Goal: Find specific fact: Find specific fact

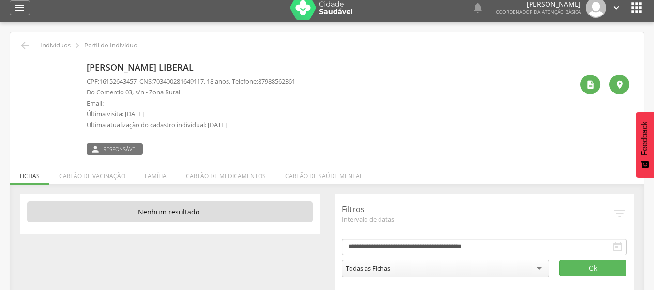
scroll to position [29, 0]
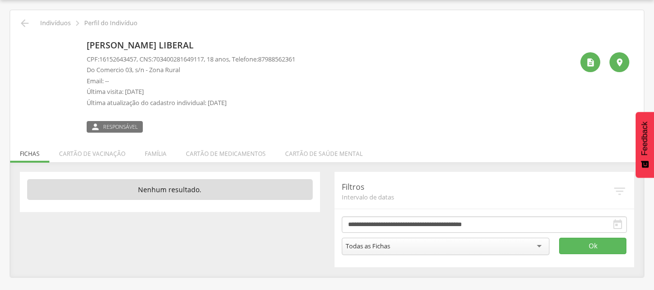
click at [393, 254] on div "**********" at bounding box center [485, 219] width 300 height 95
click at [391, 249] on input "select-one" at bounding box center [392, 247] width 2 height 9
click at [612, 242] on button "Ok" at bounding box center [593, 246] width 68 height 16
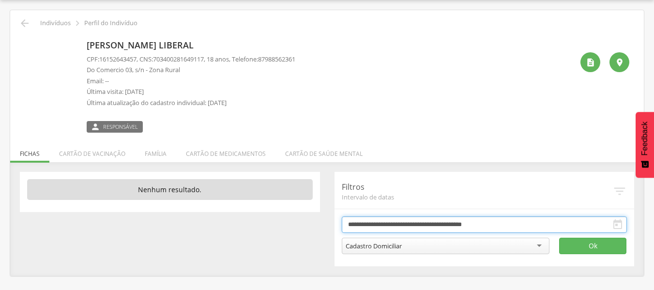
click at [457, 226] on input "**********" at bounding box center [485, 224] width 286 height 16
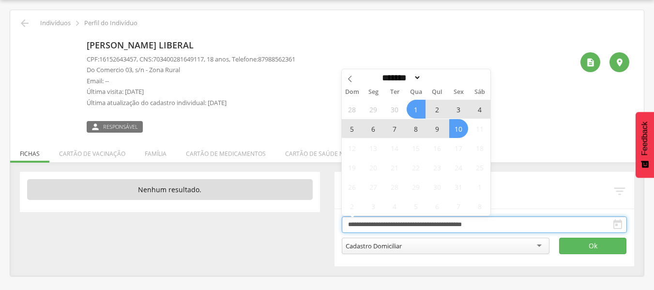
click at [457, 226] on input "**********" at bounding box center [485, 224] width 286 height 16
click at [458, 225] on input "**********" at bounding box center [485, 224] width 286 height 16
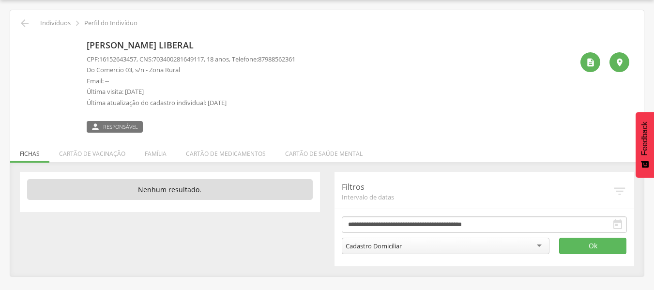
click at [583, 122] on div " " at bounding box center [601, 84] width 56 height 96
click at [475, 244] on div "Cadastro Domiciliar" at bounding box center [446, 246] width 208 height 16
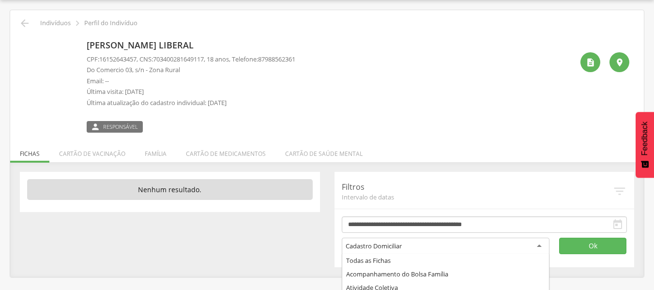
click at [474, 244] on div "Cadastro Domiciliar" at bounding box center [446, 246] width 208 height 17
click at [217, 248] on div "**********" at bounding box center [327, 219] width 629 height 95
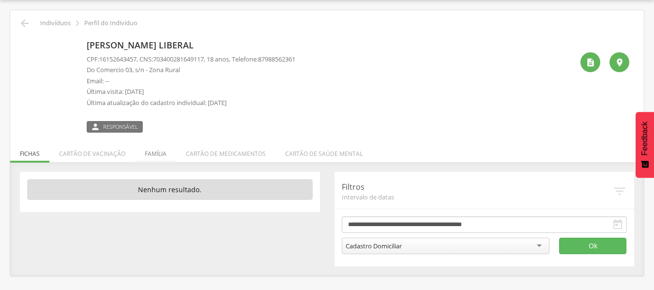
click at [159, 153] on li "Família" at bounding box center [155, 151] width 41 height 23
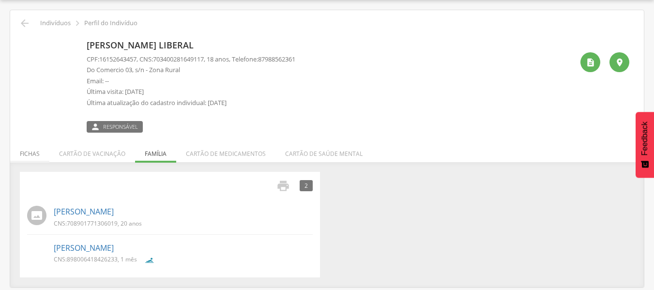
click at [34, 157] on li "Fichas" at bounding box center [29, 151] width 39 height 23
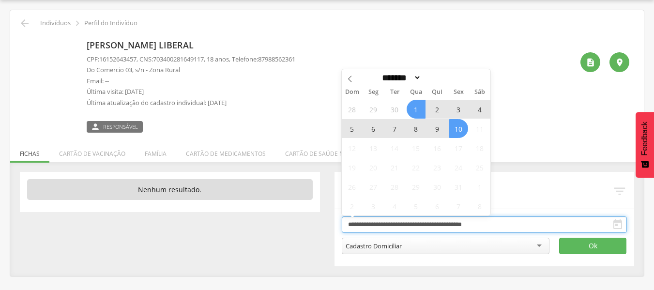
click at [593, 222] on input "**********" at bounding box center [485, 224] width 286 height 16
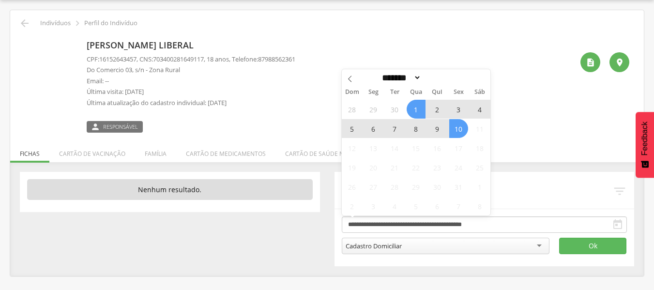
click at [459, 125] on span "10" at bounding box center [458, 128] width 19 height 19
type input "**********"
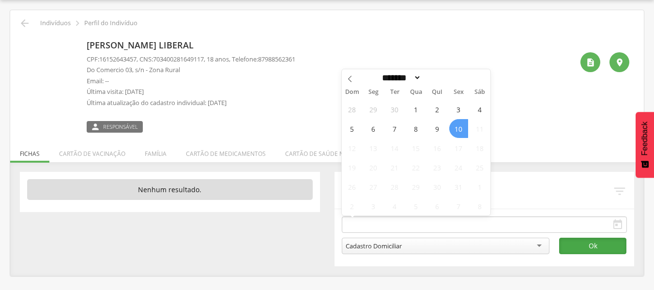
click at [582, 251] on button "Ok" at bounding box center [593, 246] width 68 height 16
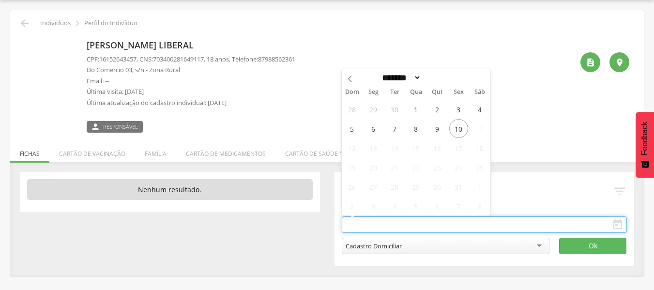
click at [508, 228] on input "text" at bounding box center [485, 224] width 286 height 16
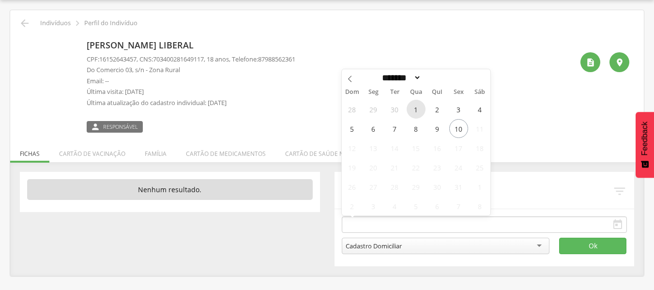
click at [421, 111] on span "1" at bounding box center [416, 109] width 19 height 19
type input "**********"
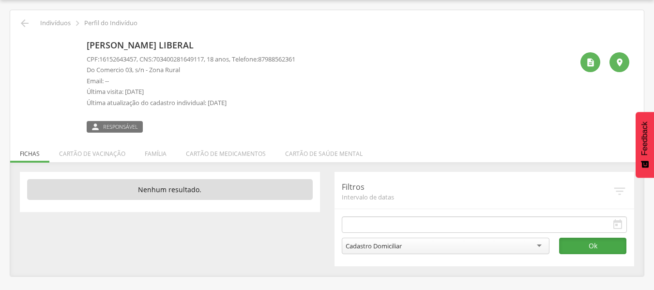
click at [578, 249] on button "Ok" at bounding box center [593, 246] width 68 height 16
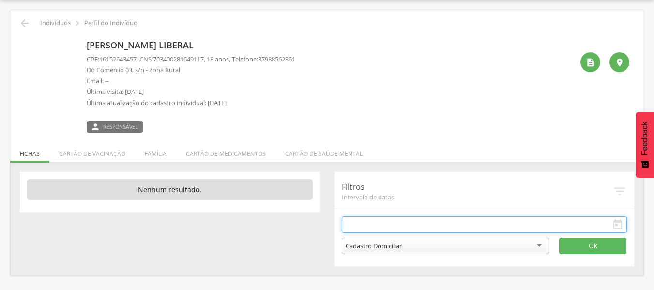
click at [496, 227] on input "text" at bounding box center [485, 224] width 286 height 16
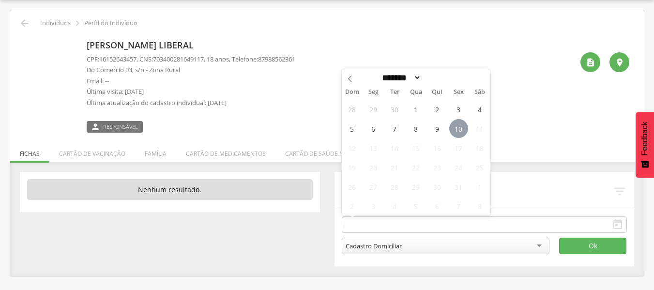
click at [462, 132] on span "10" at bounding box center [458, 128] width 19 height 19
type input "**********"
click at [609, 244] on button "Ok" at bounding box center [593, 246] width 68 height 16
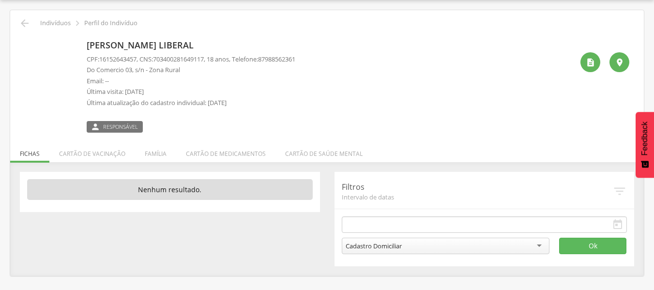
click at [468, 246] on div "Cadastro Domiciliar" at bounding box center [446, 246] width 208 height 16
click at [578, 243] on button "Ok" at bounding box center [593, 246] width 68 height 16
click at [617, 221] on icon "" at bounding box center [618, 225] width 12 height 12
click at [615, 227] on icon "" at bounding box center [618, 225] width 12 height 12
click at [619, 228] on icon "" at bounding box center [618, 225] width 12 height 12
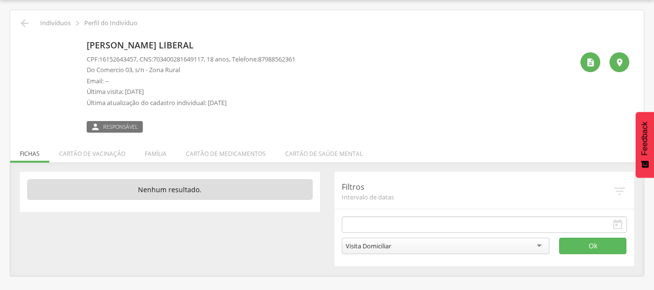
drag, startPoint x: 619, startPoint y: 228, endPoint x: 613, endPoint y: 226, distance: 6.6
click at [618, 228] on icon "" at bounding box center [618, 225] width 12 height 12
click at [622, 193] on icon "" at bounding box center [620, 191] width 15 height 15
click at [548, 244] on div "Visita Domiciliar" at bounding box center [446, 246] width 208 height 16
click at [572, 241] on button "Ok" at bounding box center [593, 246] width 68 height 16
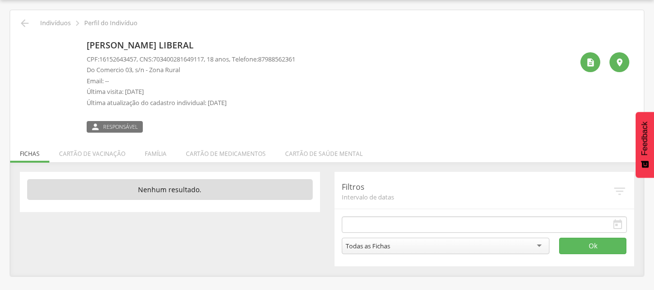
click at [619, 223] on icon "" at bounding box center [618, 225] width 12 height 12
click at [623, 184] on icon "" at bounding box center [620, 191] width 15 height 15
click at [615, 188] on icon "" at bounding box center [620, 191] width 15 height 15
click at [114, 50] on p "[PERSON_NAME] Liberal" at bounding box center [191, 45] width 209 height 13
click at [123, 127] on span "Responsável" at bounding box center [120, 127] width 35 height 8
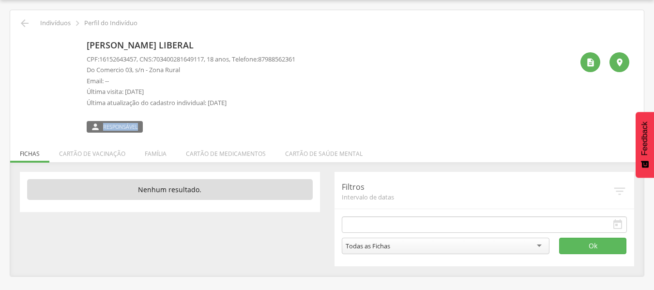
click at [123, 127] on span "Responsável" at bounding box center [120, 127] width 35 height 8
click at [523, 249] on div "Todas as Fichas" at bounding box center [446, 246] width 208 height 16
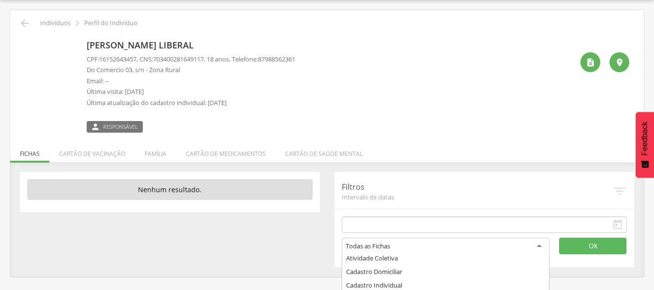
scroll to position [52, 0]
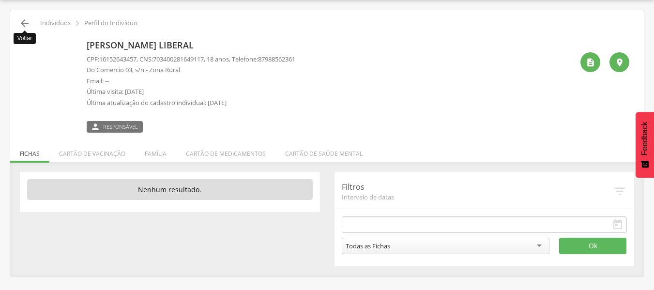
click at [29, 23] on icon "" at bounding box center [25, 23] width 12 height 12
click at [23, 23] on icon "" at bounding box center [25, 23] width 12 height 12
click at [50, 21] on p "Indivíduos" at bounding box center [55, 23] width 31 height 8
click at [101, 123] on label " Responsável" at bounding box center [115, 127] width 56 height 12
click at [25, 21] on icon "" at bounding box center [25, 23] width 12 height 12
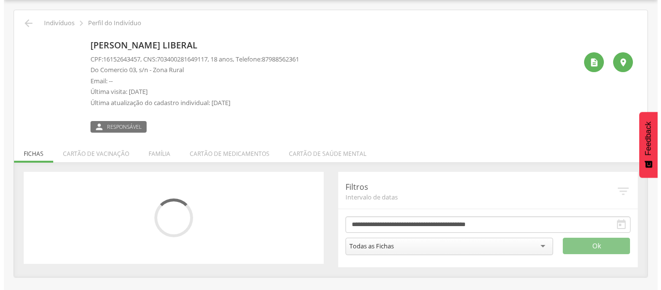
scroll to position [29, 0]
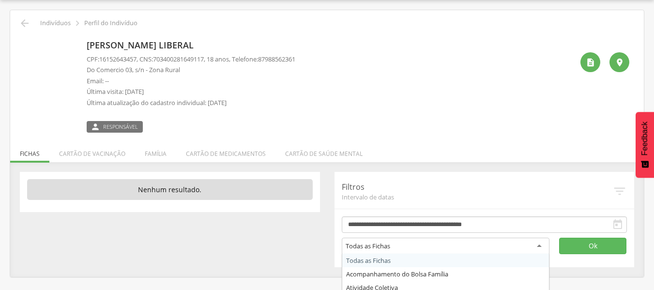
click at [440, 244] on div "Todas as Fichas" at bounding box center [446, 246] width 208 height 17
click at [569, 244] on button "Ok" at bounding box center [593, 246] width 68 height 16
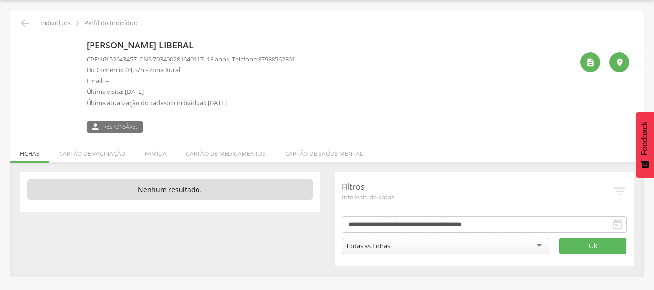
click at [154, 149] on li "Família" at bounding box center [155, 151] width 41 height 23
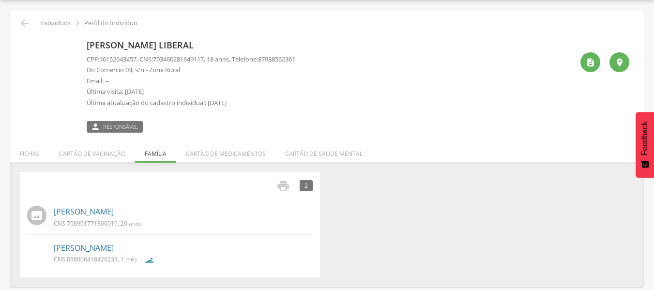
click at [58, 22] on p "Indivíduos" at bounding box center [55, 23] width 31 height 8
click at [21, 21] on icon "" at bounding box center [25, 23] width 12 height 12
click at [22, 22] on icon "" at bounding box center [25, 23] width 12 height 12
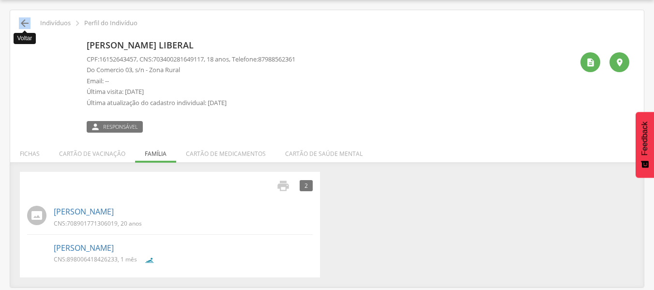
click at [22, 22] on icon "" at bounding box center [25, 23] width 12 height 12
click at [617, 59] on icon "" at bounding box center [620, 63] width 10 height 10
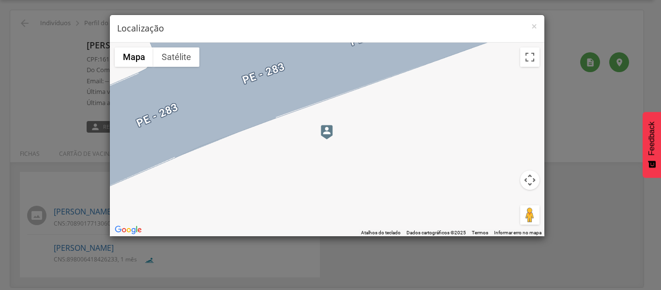
click at [328, 134] on img at bounding box center [327, 132] width 12 height 15
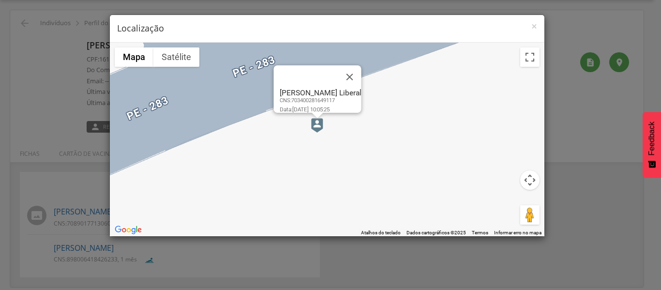
drag, startPoint x: 326, startPoint y: 133, endPoint x: 316, endPoint y: 120, distance: 16.9
click at [316, 120] on img at bounding box center [317, 125] width 12 height 15
click at [318, 135] on div "Para iniciar o trajeto, pressione as teclas de seta. Clara Vitoria de Carvalho …" at bounding box center [327, 140] width 435 height 194
click at [533, 60] on button "Ativar a visualização em tela cheia" at bounding box center [530, 56] width 19 height 19
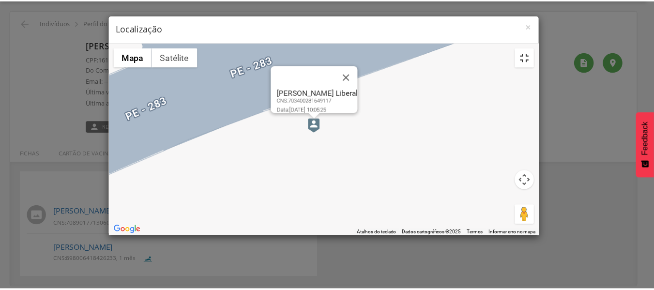
scroll to position [0, 0]
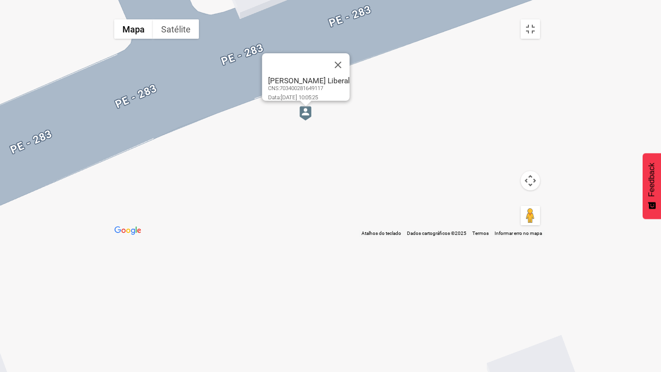
drag, startPoint x: 476, startPoint y: 283, endPoint x: 310, endPoint y: 176, distance: 197.6
click at [310, 176] on div "Clara Vitoria de Carvalho Liberal CNS: 703400281649117 Data: 17/09/2025 10:05:2…" at bounding box center [327, 126] width 436 height 222
click at [540, 225] on button "Arraste o Pegman até o mapa para abrir o Street View" at bounding box center [530, 215] width 19 height 19
click at [310, 121] on img at bounding box center [306, 113] width 12 height 15
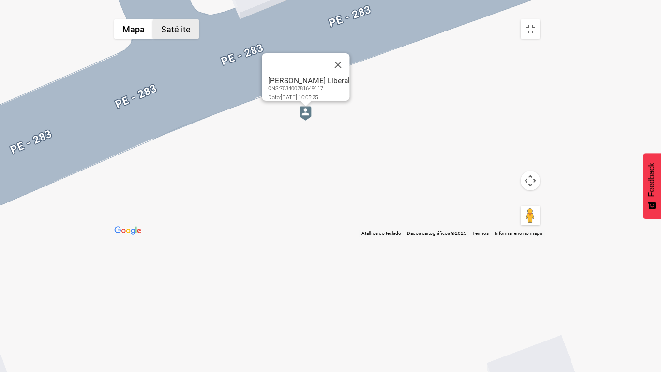
click at [153, 19] on button "Satélite" at bounding box center [176, 28] width 46 height 19
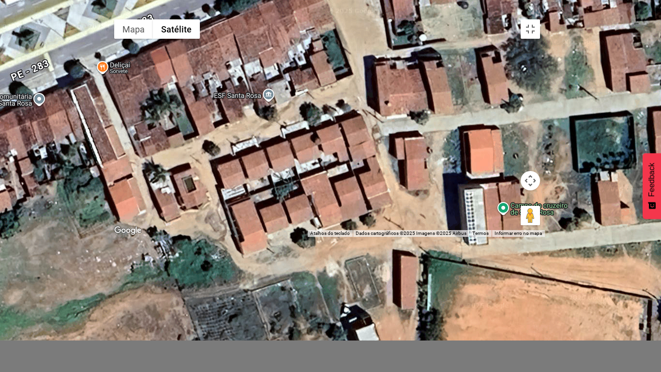
drag, startPoint x: 325, startPoint y: 210, endPoint x: 260, endPoint y: 83, distance: 143.4
click at [260, 83] on div "Clara Vitoria de Carvalho Liberal CNS: 703400281649117 Data: 17/09/2025 10:05:25" at bounding box center [327, 126] width 436 height 222
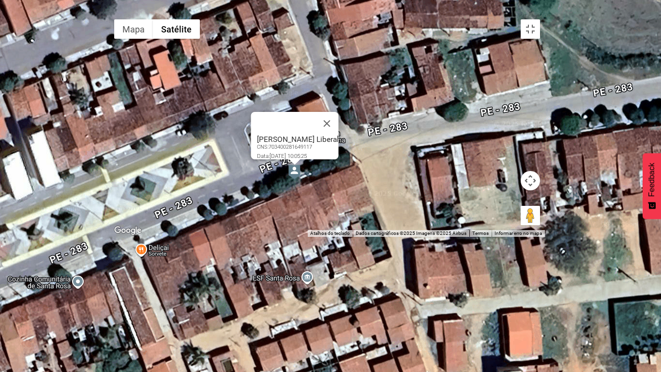
drag, startPoint x: 298, startPoint y: 199, endPoint x: 280, endPoint y: 292, distance: 94.7
click at [309, 237] on div "Clara Vitoria de Carvalho Liberal CNS: 703400281649117 Data: 17/09/2025 10:05:25" at bounding box center [327, 126] width 436 height 222
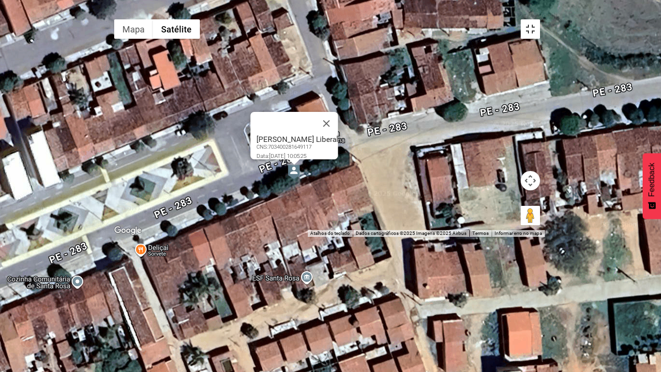
click at [540, 19] on button "Ativar a visualização em tela cheia" at bounding box center [530, 28] width 19 height 19
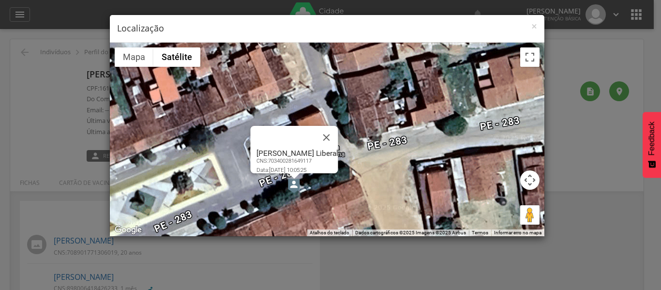
click at [76, 138] on div "× Localização ← Mover para a esquerda → Mover para a direita ↑ Mover para cima …" at bounding box center [330, 145] width 661 height 290
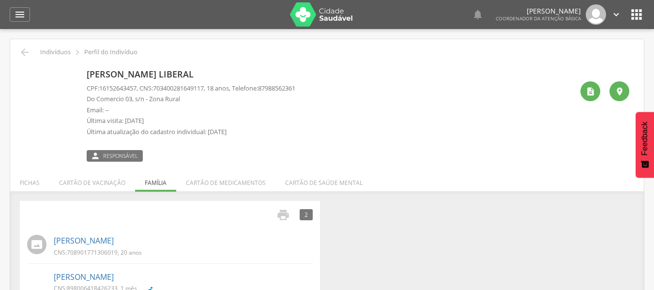
click at [380, 98] on div "Clara Vitoria de Carvalho Liberal CPF: 16152643457 , CNS: 703400281649117 , 18 …" at bounding box center [330, 113] width 487 height 96
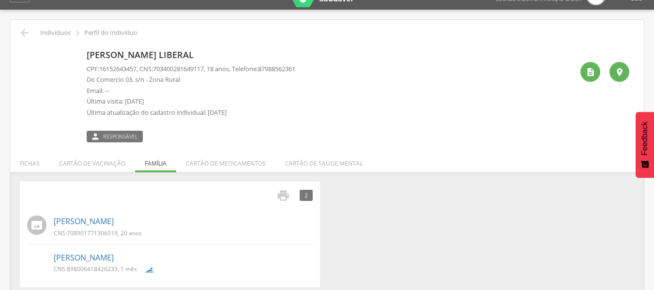
scroll to position [29, 0]
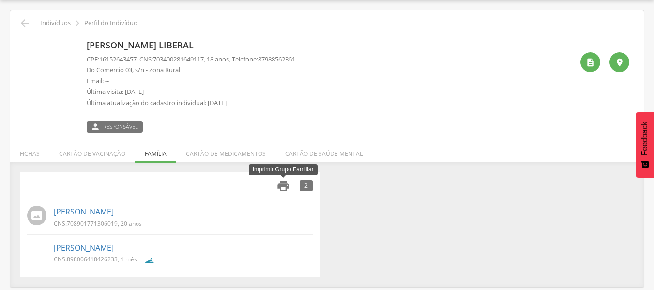
click at [287, 188] on icon "" at bounding box center [283, 186] width 14 height 14
drag, startPoint x: 137, startPoint y: 247, endPoint x: 33, endPoint y: 208, distance: 110.8
click at [114, 247] on link "[PERSON_NAME]" at bounding box center [84, 248] width 60 height 11
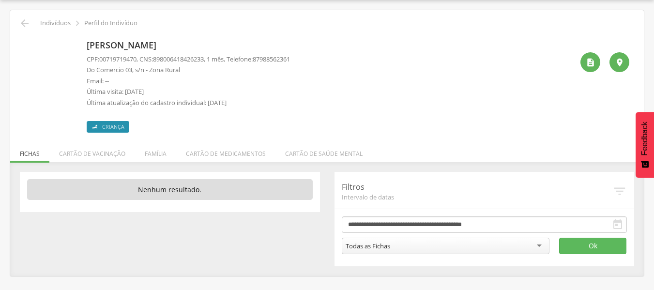
click at [374, 248] on div "Todas as Fichas" at bounding box center [368, 246] width 45 height 9
click at [25, 42] on img at bounding box center [25, 42] width 0 height 0
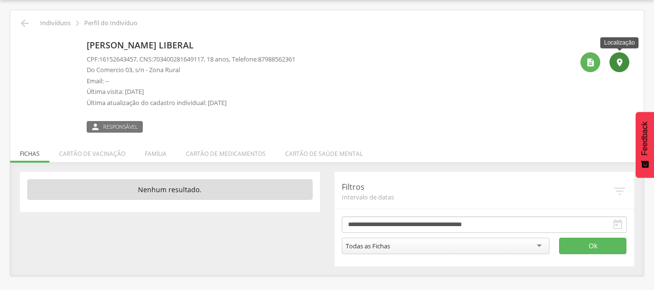
click at [620, 62] on icon "" at bounding box center [620, 63] width 10 height 10
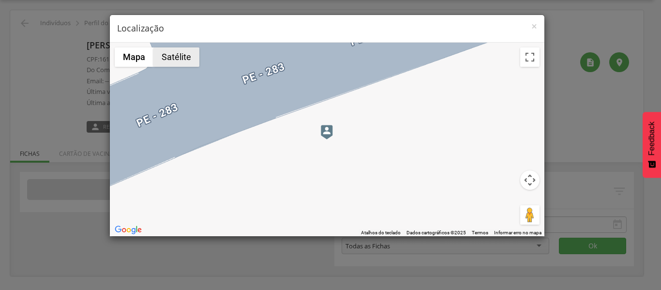
click at [166, 62] on button "Satélite" at bounding box center [176, 56] width 46 height 19
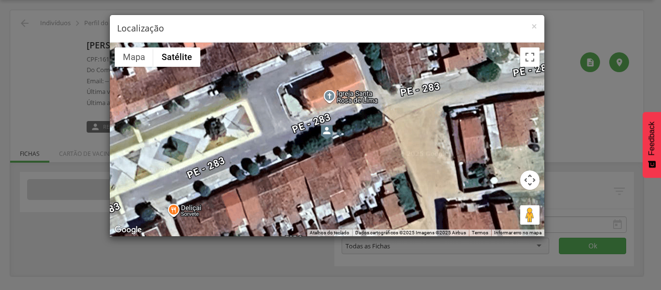
click at [328, 138] on img at bounding box center [327, 132] width 12 height 15
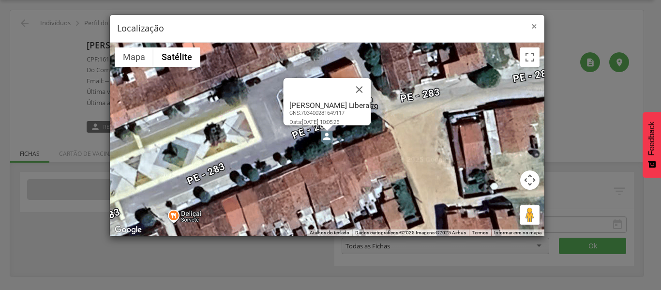
click at [537, 29] on span "×" at bounding box center [535, 26] width 6 height 14
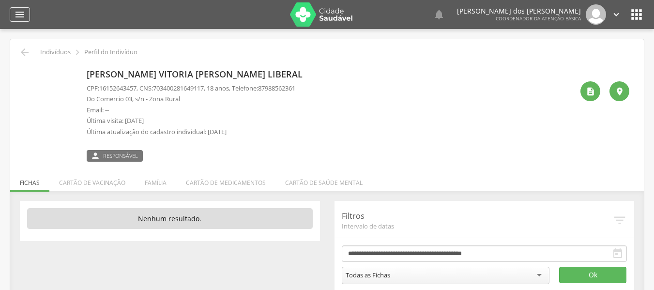
drag, startPoint x: 0, startPoint y: 0, endPoint x: 21, endPoint y: 14, distance: 25.1
click at [21, 14] on icon "" at bounding box center [20, 15] width 12 height 12
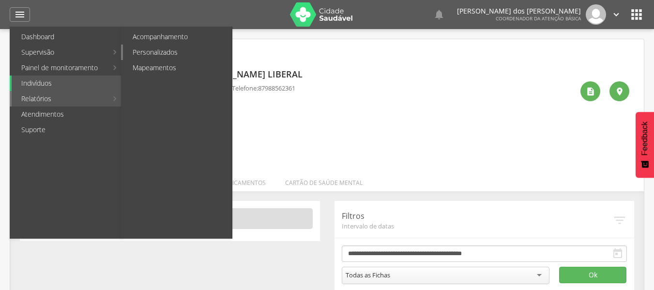
click at [175, 50] on link "Personalizados" at bounding box center [177, 52] width 109 height 15
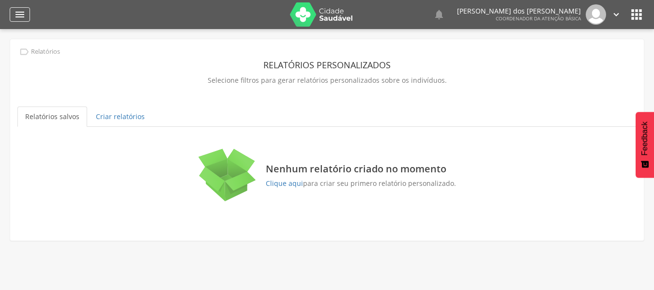
click at [23, 10] on icon "" at bounding box center [20, 15] width 12 height 12
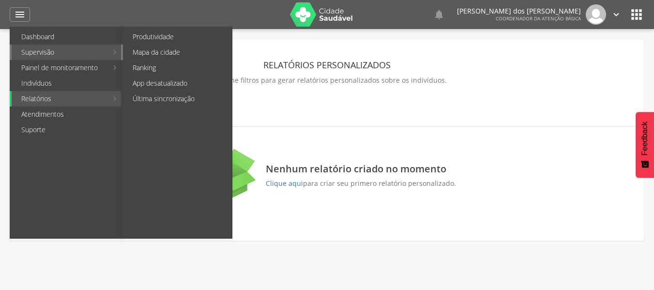
click at [145, 55] on link "Mapa da cidade" at bounding box center [177, 52] width 109 height 15
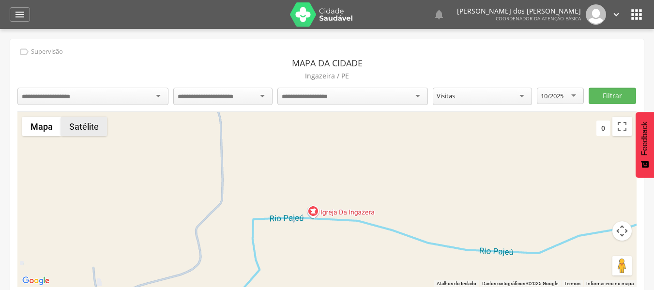
click at [91, 132] on button "Satélite" at bounding box center [84, 126] width 46 height 19
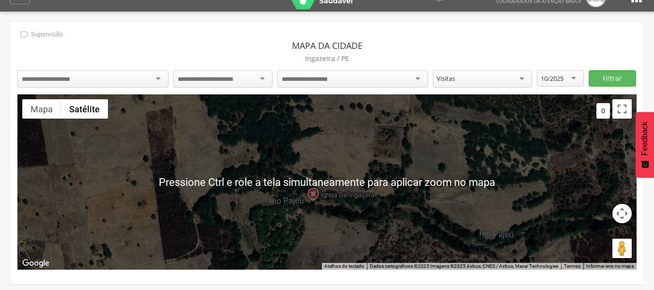
scroll to position [29, 0]
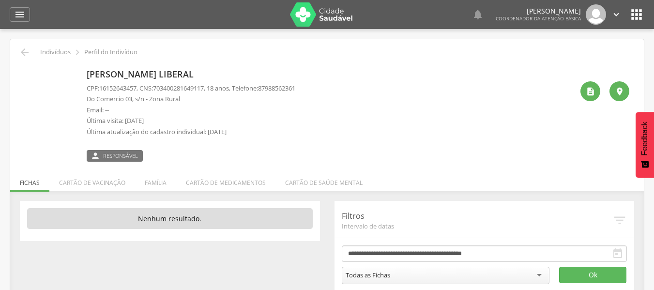
scroll to position [29, 0]
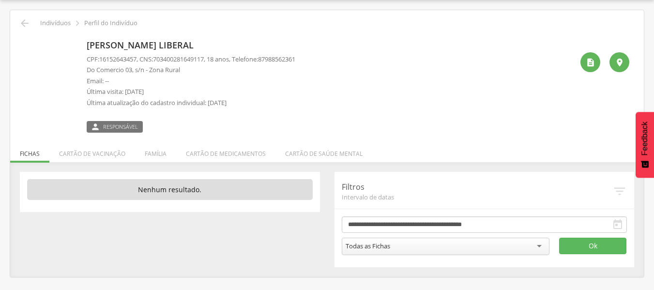
click at [32, 154] on ul "Fichas Cartão de vacinação Família Cartão de medicamentos Cartão de saúde mental" at bounding box center [327, 154] width 634 height 8
click at [122, 48] on p "[PERSON_NAME] Liberal" at bounding box center [191, 45] width 209 height 13
click at [25, 42] on img at bounding box center [25, 42] width 0 height 0
click at [25, 24] on icon "" at bounding box center [25, 23] width 12 height 12
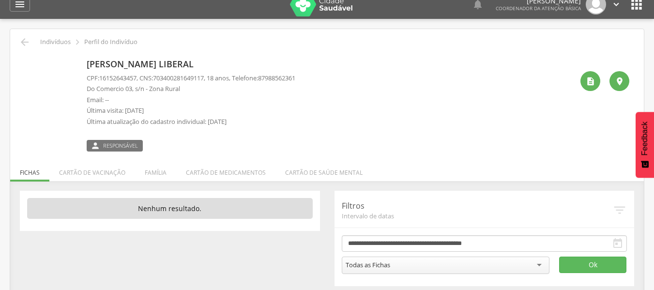
scroll to position [0, 0]
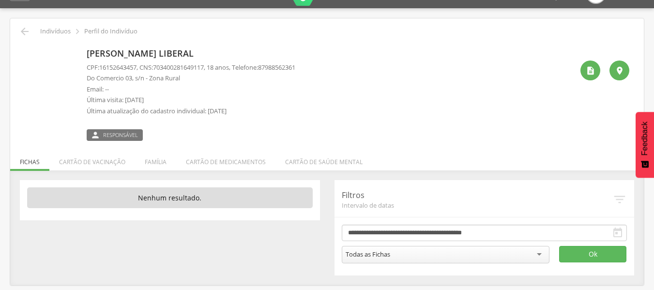
scroll to position [29, 0]
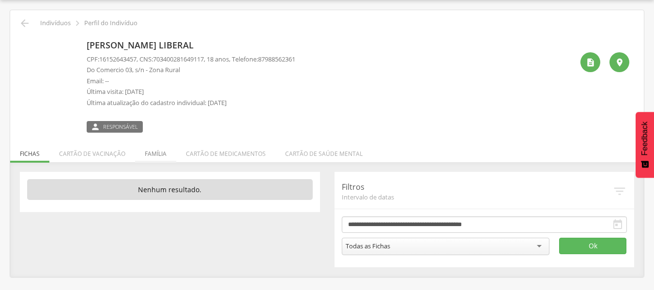
click at [153, 149] on li "Família" at bounding box center [155, 151] width 41 height 23
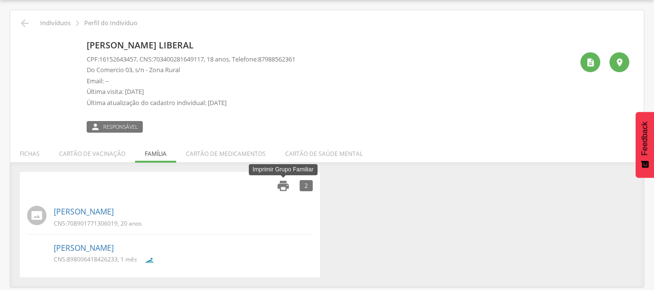
click at [282, 191] on icon "" at bounding box center [283, 186] width 14 height 14
click at [37, 153] on li "Fichas" at bounding box center [29, 151] width 39 height 23
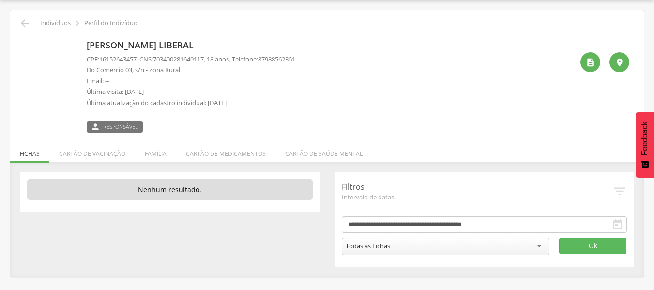
click at [479, 243] on div "Todas as Fichas" at bounding box center [446, 246] width 208 height 17
click at [578, 244] on button "Ok" at bounding box center [593, 246] width 68 height 16
click at [123, 46] on p "[PERSON_NAME] Liberal" at bounding box center [191, 45] width 209 height 13
click at [161, 154] on li "Família" at bounding box center [155, 151] width 41 height 23
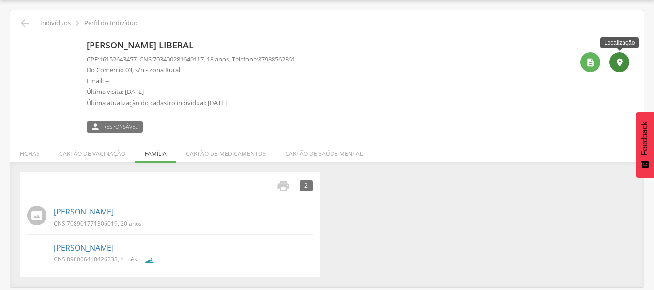
click at [618, 62] on icon "" at bounding box center [620, 63] width 10 height 10
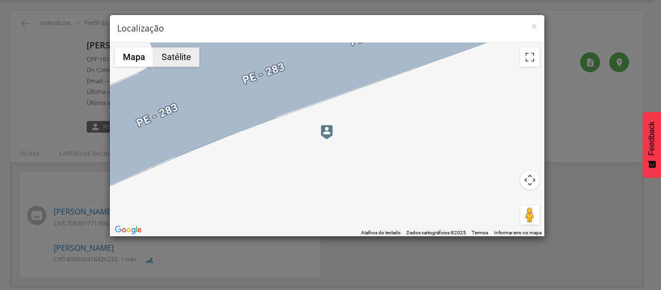
click at [173, 59] on button "Satélite" at bounding box center [176, 56] width 46 height 19
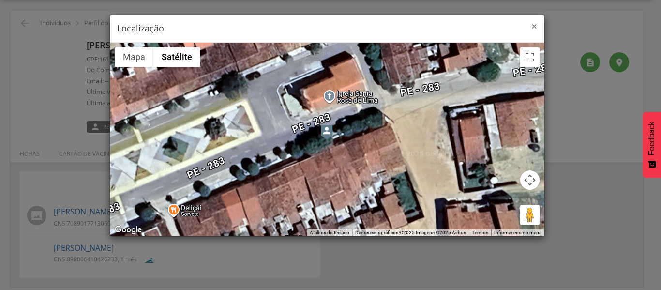
click at [535, 24] on span "×" at bounding box center [535, 26] width 6 height 14
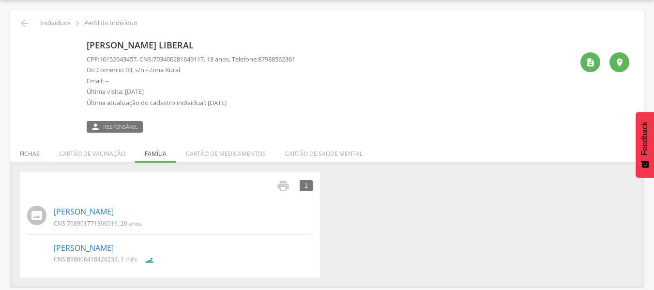
click at [28, 155] on li "Fichas" at bounding box center [29, 151] width 39 height 23
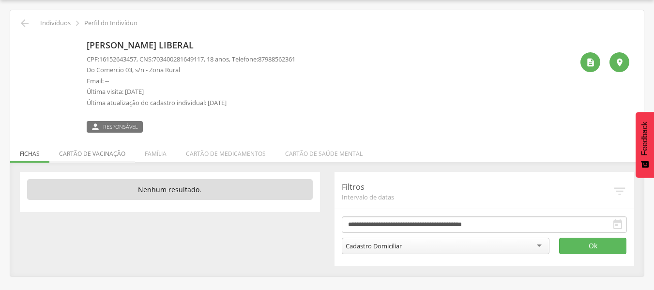
click at [84, 152] on li "Cartão de vacinação" at bounding box center [92, 151] width 86 height 23
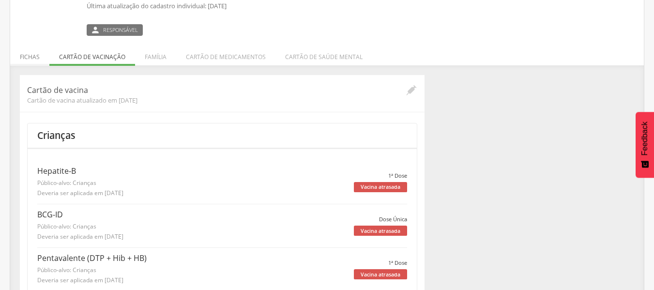
click at [36, 52] on li "Fichas" at bounding box center [29, 54] width 39 height 23
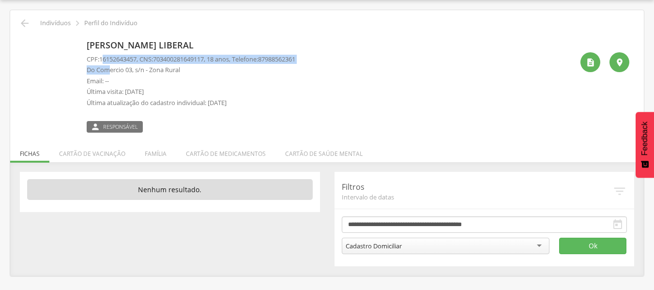
click at [108, 65] on div "CPF: 16152643457 , CNS: [PHONE_NUMBER] , 18 anos, Telefone: [PHONE_NUMBER] Do C…" at bounding box center [191, 84] width 209 height 58
drag, startPoint x: 101, startPoint y: 60, endPoint x: 139, endPoint y: 59, distance: 38.8
click at [137, 59] on span "16152643457" at bounding box center [117, 59] width 37 height 9
copy span "16152643457"
